Goal: Task Accomplishment & Management: Use online tool/utility

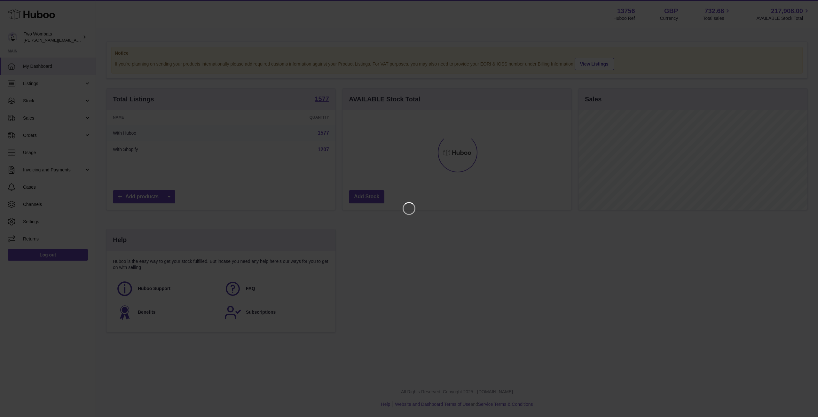
scroll to position [100, 229]
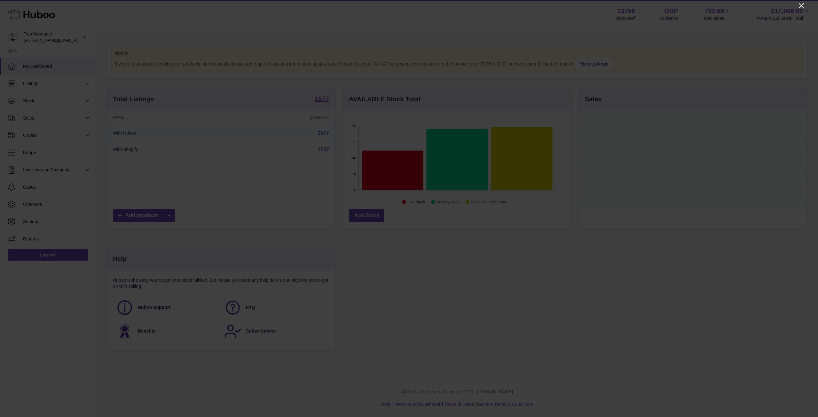
click at [803, 2] on icon "Close" at bounding box center [802, 6] width 8 height 8
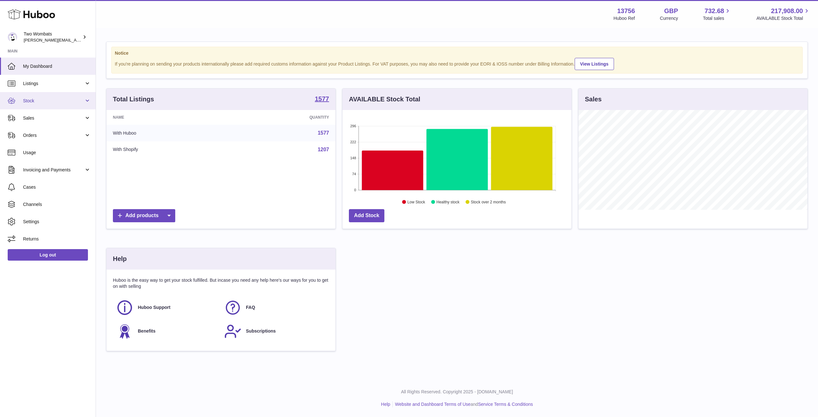
click at [85, 101] on link "Stock" at bounding box center [48, 100] width 96 height 17
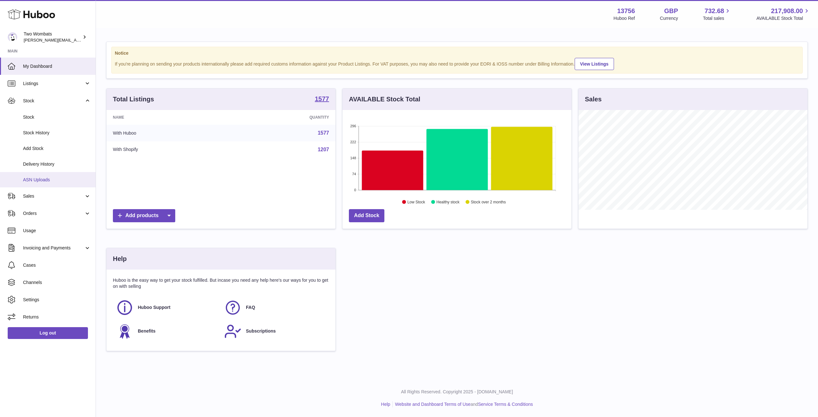
click at [52, 177] on span "ASN Uploads" at bounding box center [57, 180] width 68 height 6
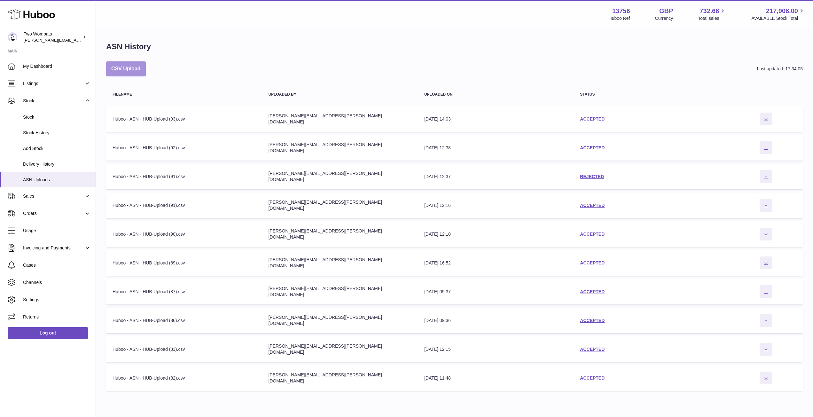
click at [128, 69] on button "CSV Upload" at bounding box center [126, 68] width 40 height 15
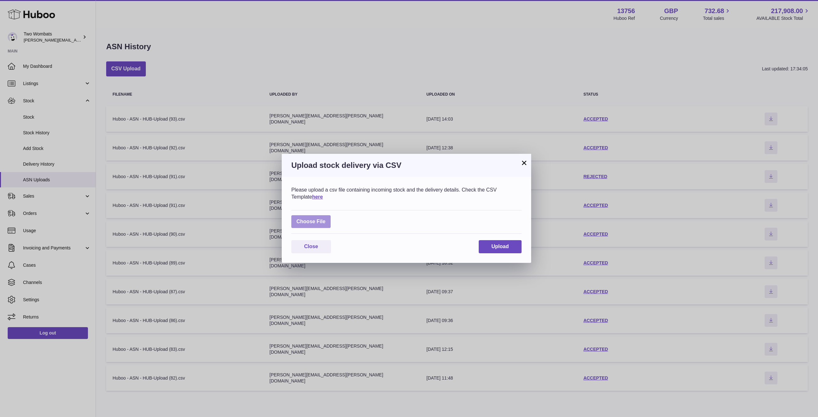
click at [310, 225] on label at bounding box center [310, 221] width 39 height 13
click at [326, 219] on input "file" at bounding box center [326, 218] width 0 height 0
click at [309, 221] on label at bounding box center [310, 221] width 39 height 13
click at [326, 219] on input "file" at bounding box center [326, 218] width 0 height 0
type input "**********"
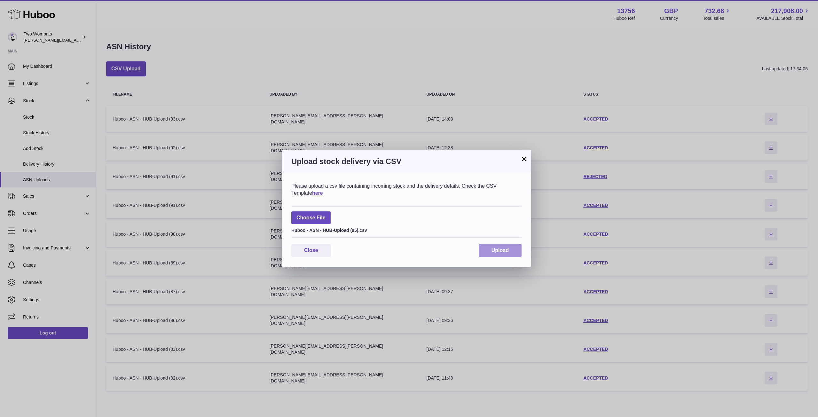
click at [489, 252] on button "Upload" at bounding box center [500, 250] width 43 height 13
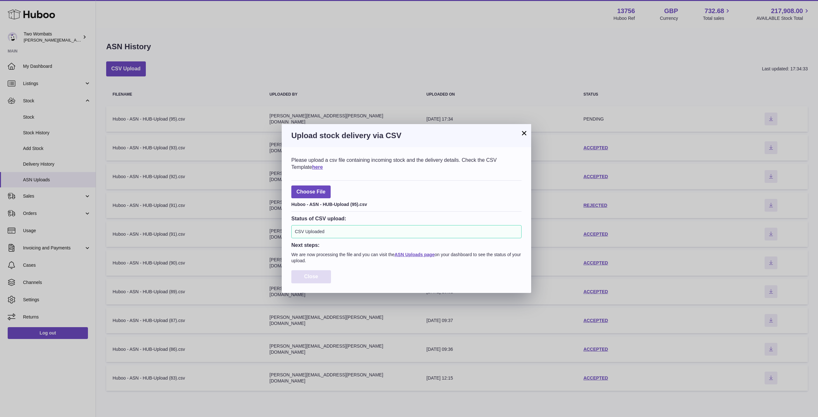
click at [313, 276] on span "Close" at bounding box center [311, 276] width 14 height 5
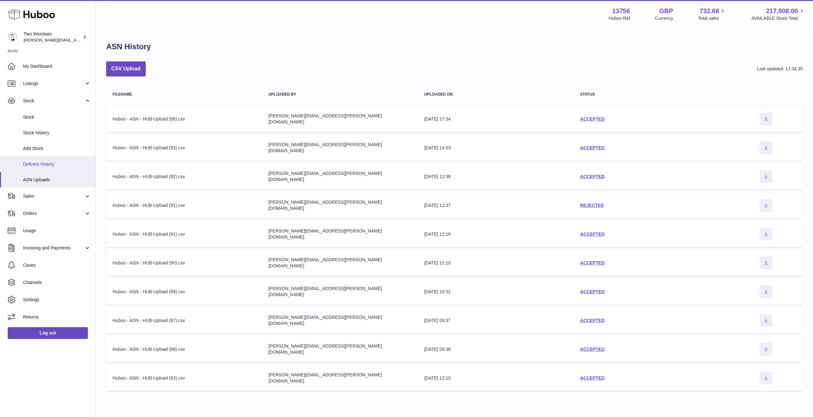
click at [47, 164] on span "Delivery History" at bounding box center [57, 164] width 68 height 6
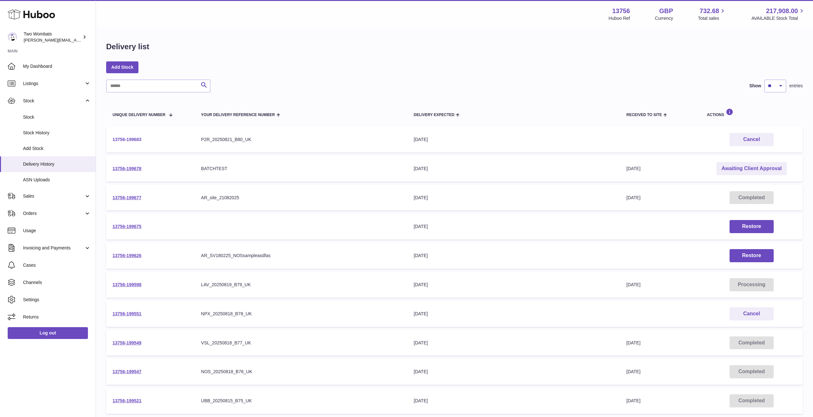
click at [136, 139] on link "13756-199683" at bounding box center [127, 139] width 29 height 5
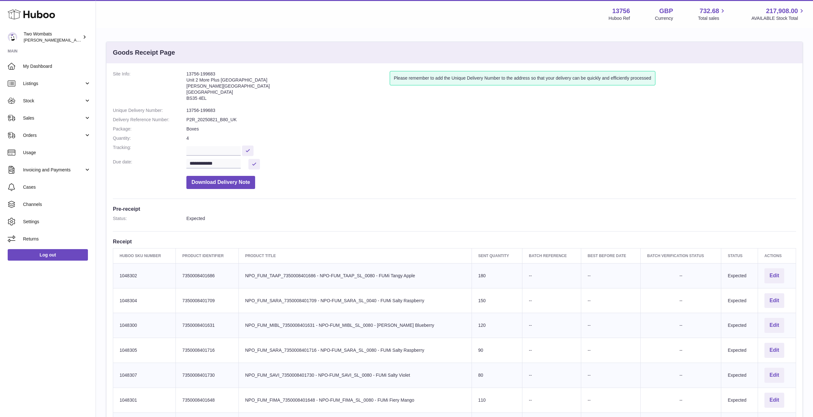
drag, startPoint x: 248, startPoint y: 78, endPoint x: 186, endPoint y: 81, distance: 61.2
click at [186, 81] on address "13756-199683 Unit 2 [GEOGRAPHIC_DATA][STREET_ADDRESS][PERSON_NAME]" at bounding box center [287, 87] width 203 height 33
copy address "Unit 2 More Plus [GEOGRAPHIC_DATA]"
drag, startPoint x: 217, startPoint y: 73, endPoint x: 183, endPoint y: 72, distance: 33.3
click at [183, 72] on dl "**********" at bounding box center [455, 131] width 684 height 121
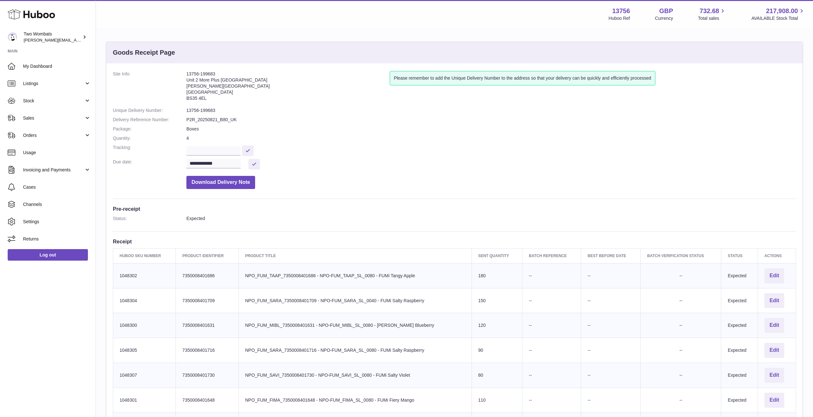
copy dl "13756-199683"
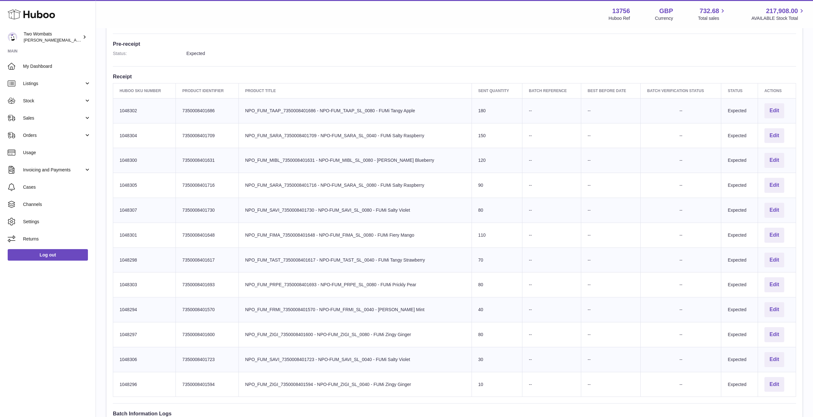
scroll to position [165, 0]
drag, startPoint x: 787, startPoint y: 387, endPoint x: 113, endPoint y: 110, distance: 728.6
click at [113, 110] on tbody "Huboo SKU Number 1048302 Client Identifier 7350008401686 Product title NPO_FUM_…" at bounding box center [454, 248] width 683 height 299
copy tbody "1048302 Client Identifier 7350008401686 Product title NPO_FUM_TAAP_735000840168…"
